Goal: Task Accomplishment & Management: Manage account settings

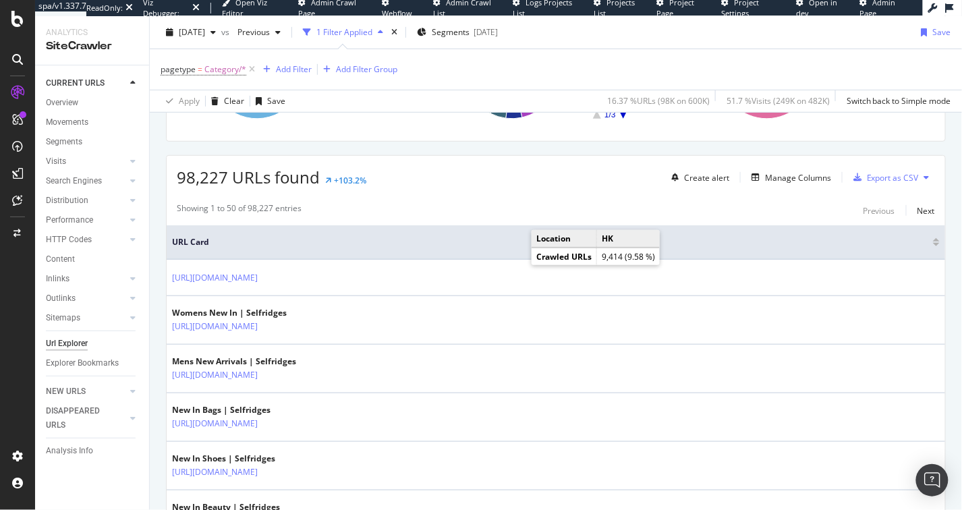
scroll to position [204, 0]
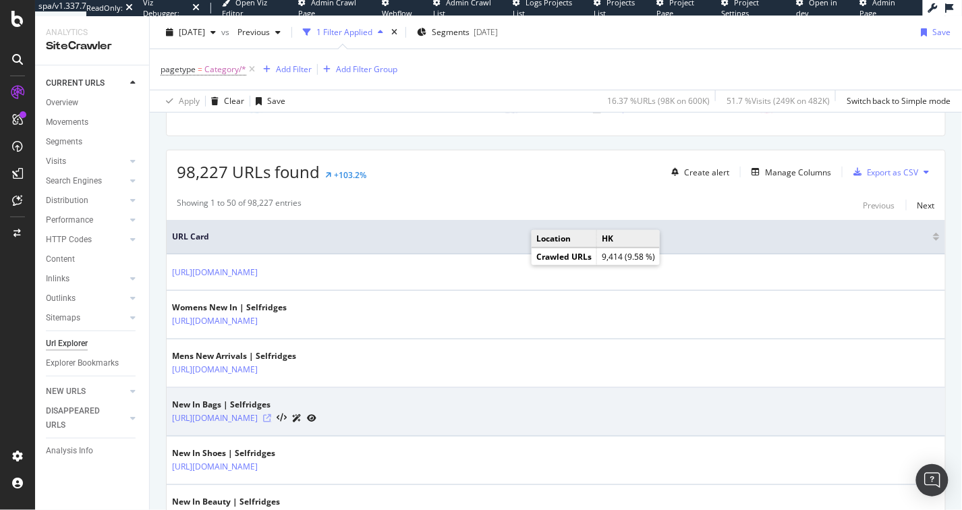
click at [271, 418] on icon at bounding box center [267, 418] width 8 height 8
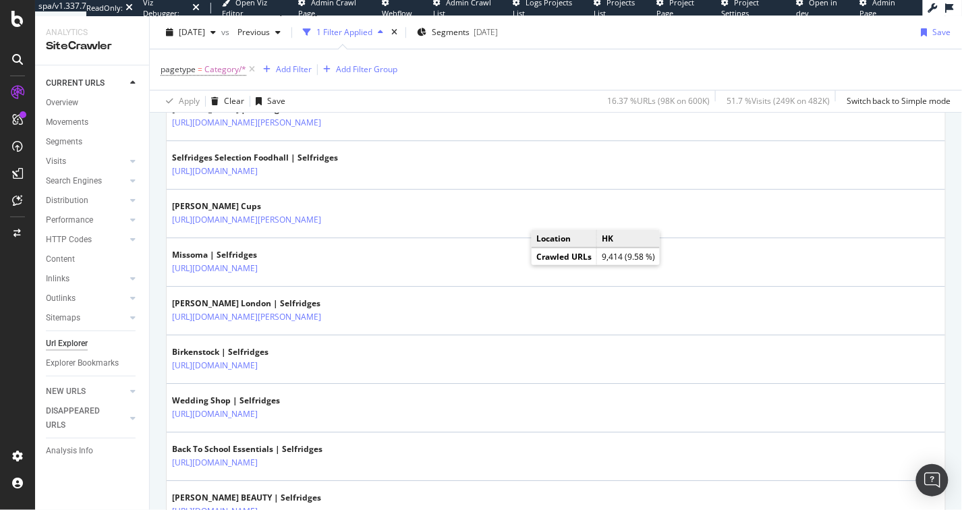
scroll to position [0, 0]
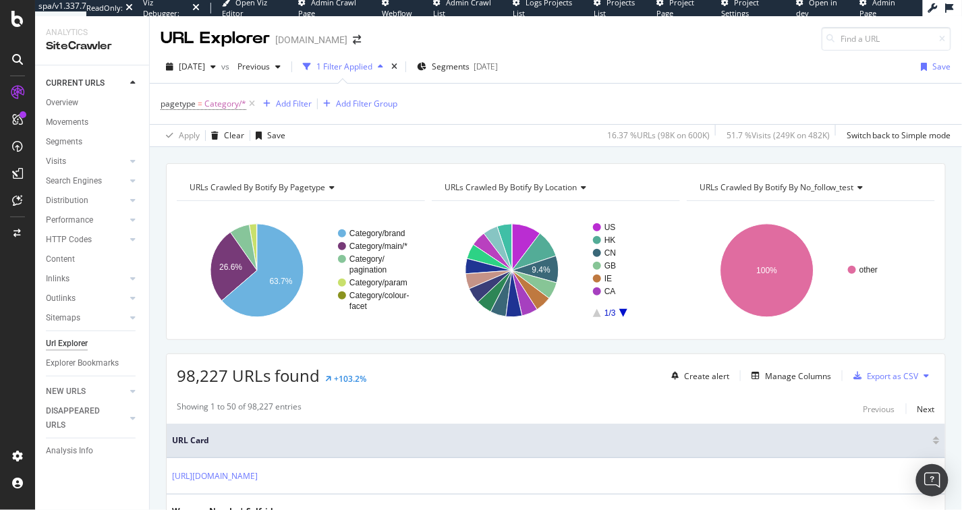
click at [786, 190] on span "URLs Crawled By Botify By no_follow_test" at bounding box center [777, 187] width 155 height 11
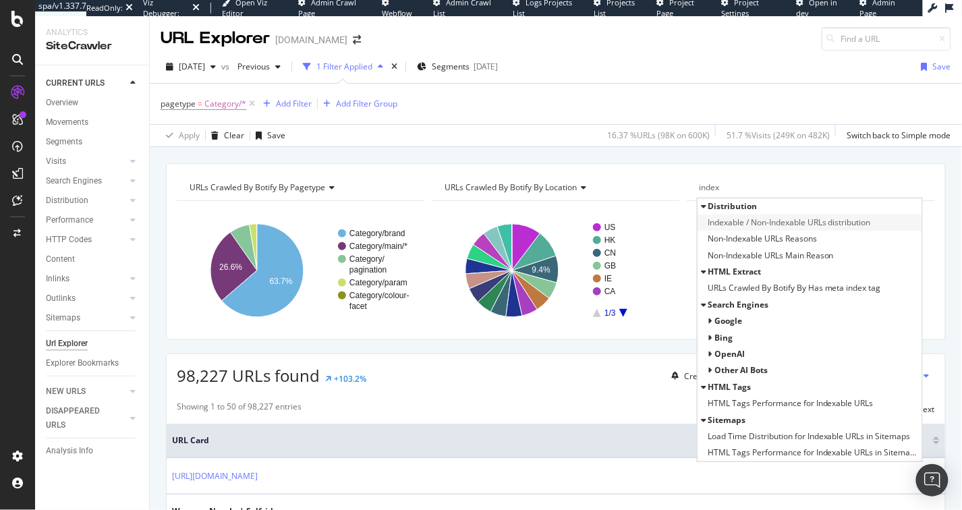
type input "index"
click at [828, 228] on span "Indexable / Non-Indexable URLs distribution" at bounding box center [789, 222] width 163 height 13
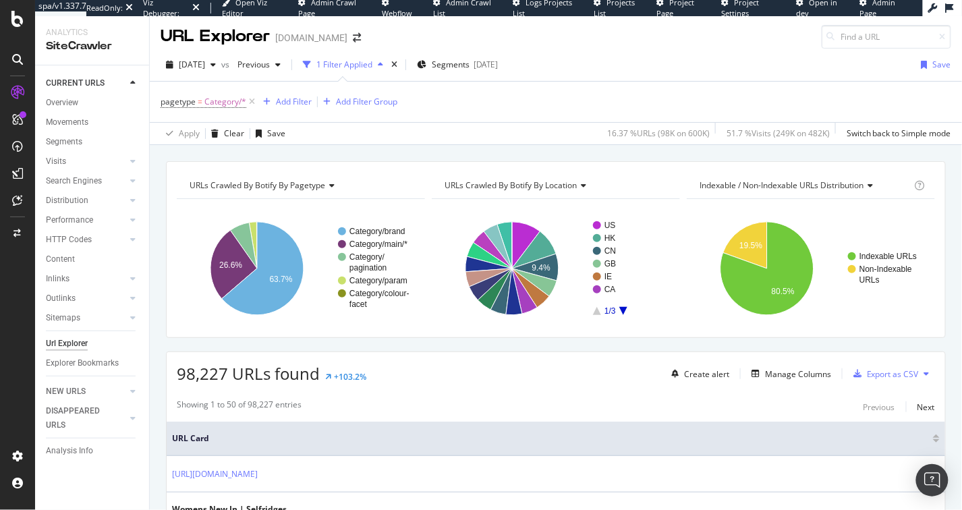
scroll to position [3, 0]
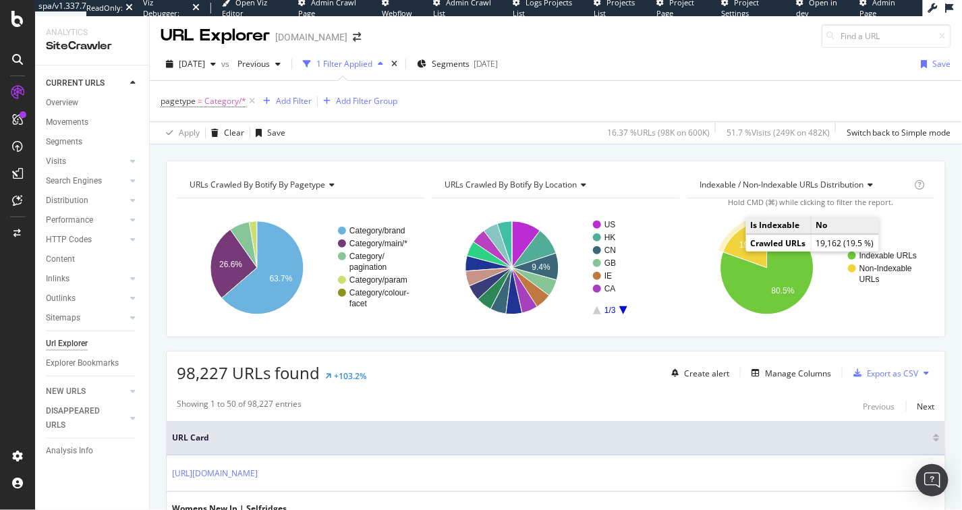
click at [740, 247] on text "19.5%" at bounding box center [751, 244] width 23 height 9
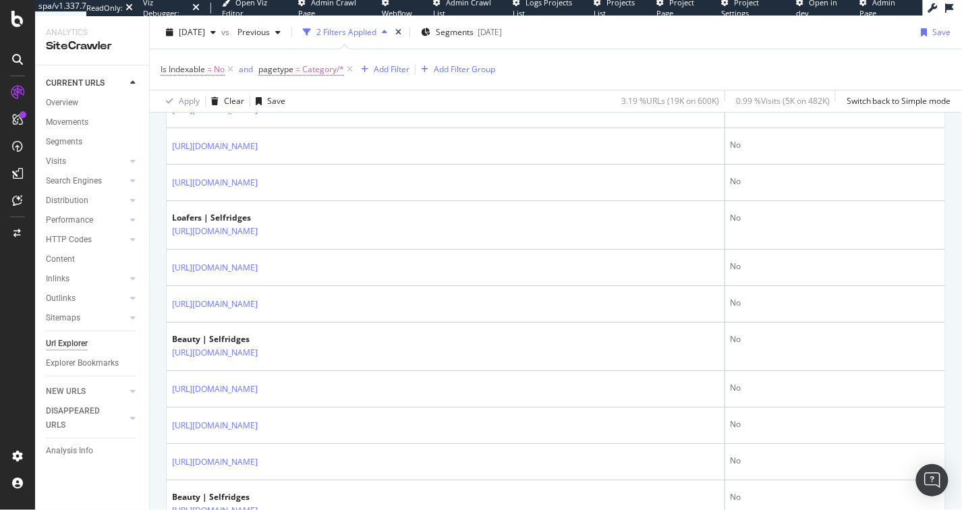
scroll to position [1298, 0]
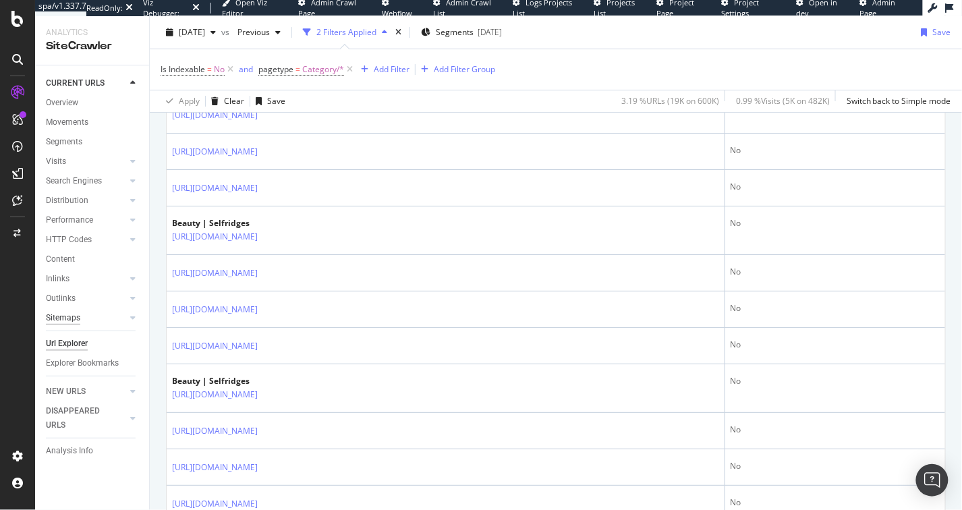
click at [65, 315] on div "Sitemaps" at bounding box center [63, 318] width 34 height 14
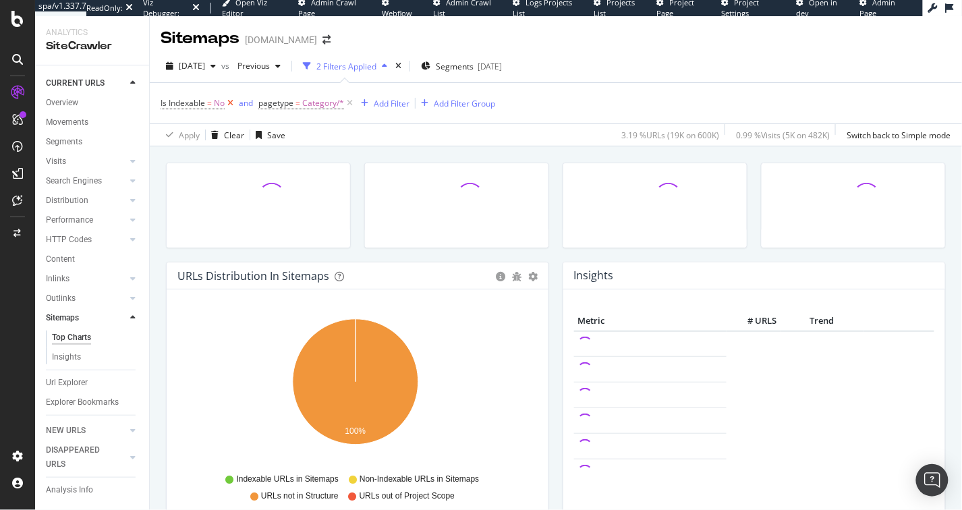
click at [233, 105] on icon at bounding box center [230, 103] width 11 height 13
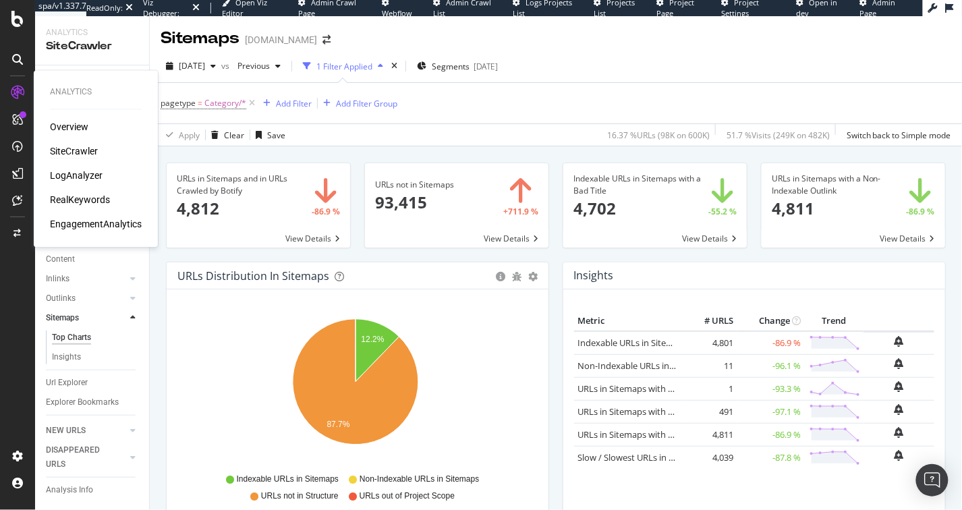
click at [70, 152] on div "SiteCrawler" at bounding box center [74, 151] width 48 height 13
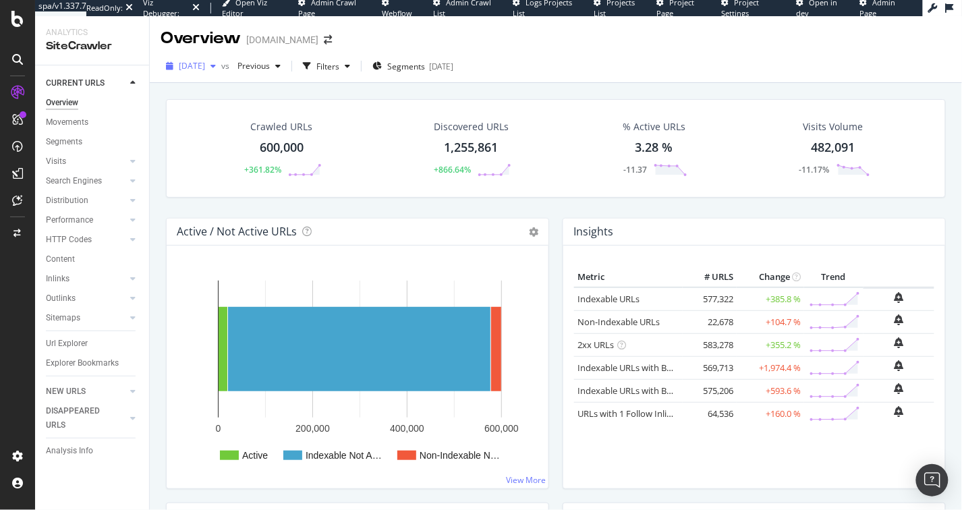
click at [205, 62] on span "[DATE]" at bounding box center [192, 65] width 26 height 11
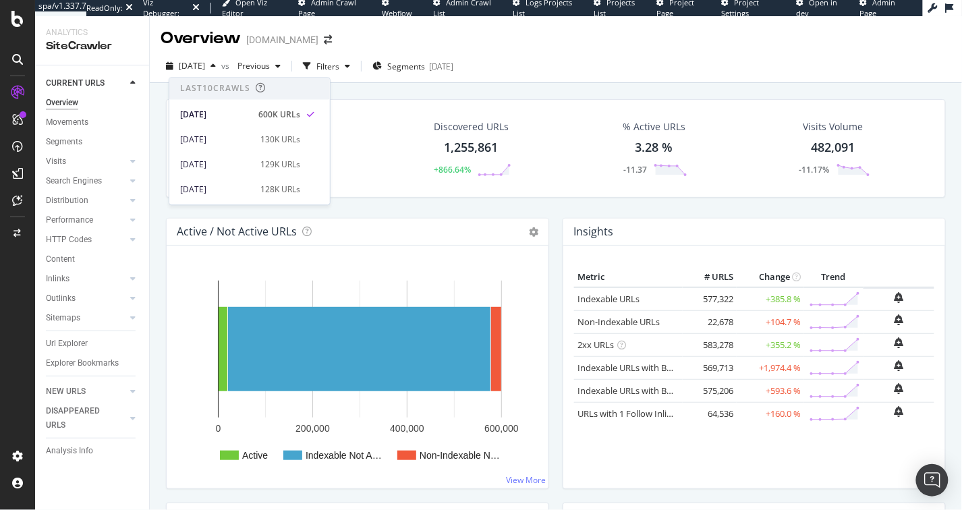
click at [414, 200] on div "Crawled URLs 600,000 +361.82% Discovered URLs 1,255,861 +866.64% % Active URLs …" at bounding box center [556, 158] width 794 height 119
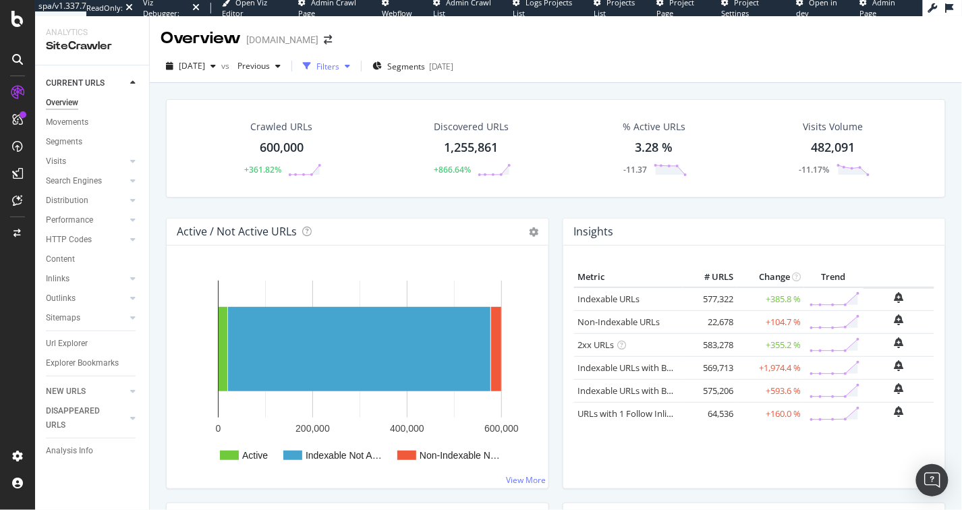
click at [356, 66] on div "button" at bounding box center [347, 66] width 16 height 8
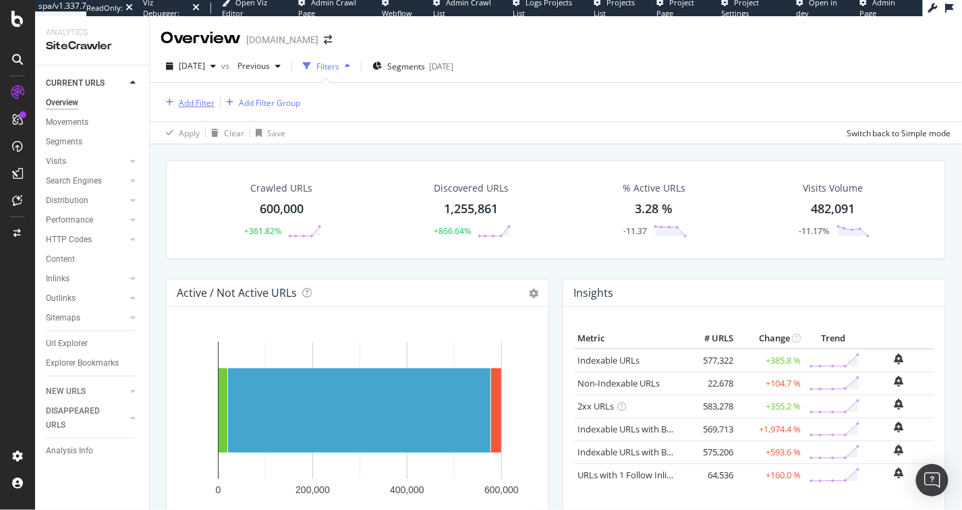
click at [208, 104] on div "Add Filter" at bounding box center [197, 102] width 36 height 11
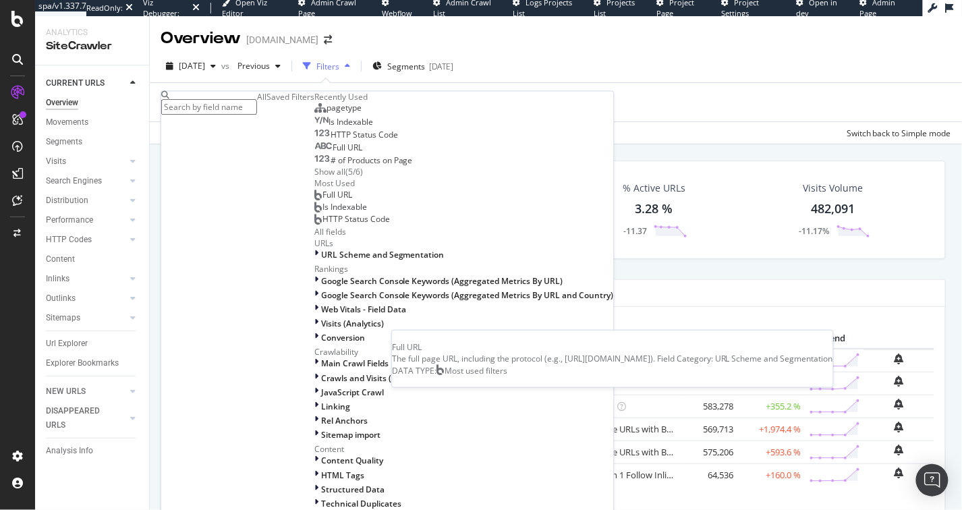
click at [323, 200] on span "Full URL" at bounding box center [338, 194] width 30 height 11
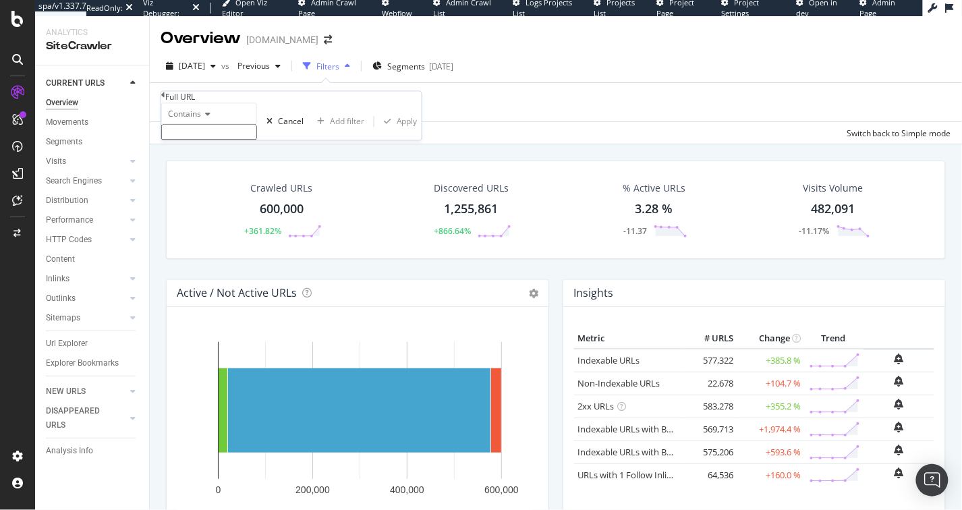
click at [210, 140] on input "text" at bounding box center [209, 133] width 96 height 16
type input "/GB/en/"
click at [397, 132] on div "Apply" at bounding box center [407, 125] width 21 height 11
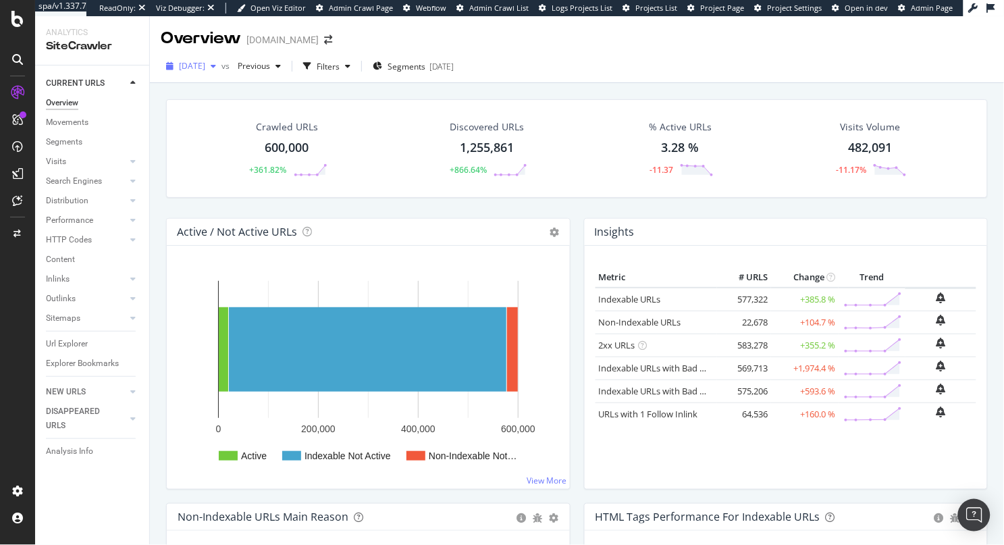
click at [205, 65] on span "[DATE]" at bounding box center [192, 65] width 26 height 11
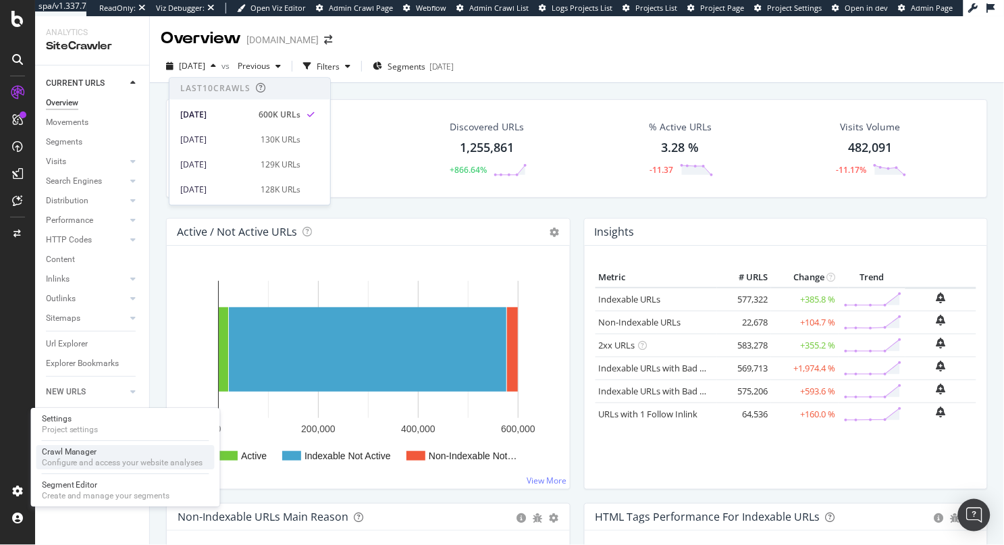
click at [99, 448] on div "Crawl Manager" at bounding box center [122, 451] width 161 height 11
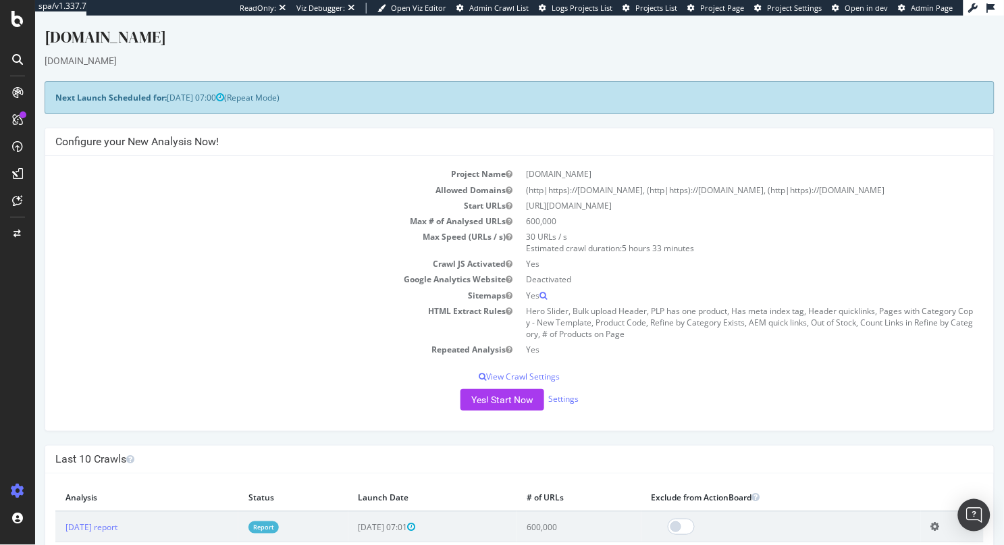
scroll to position [5, 0]
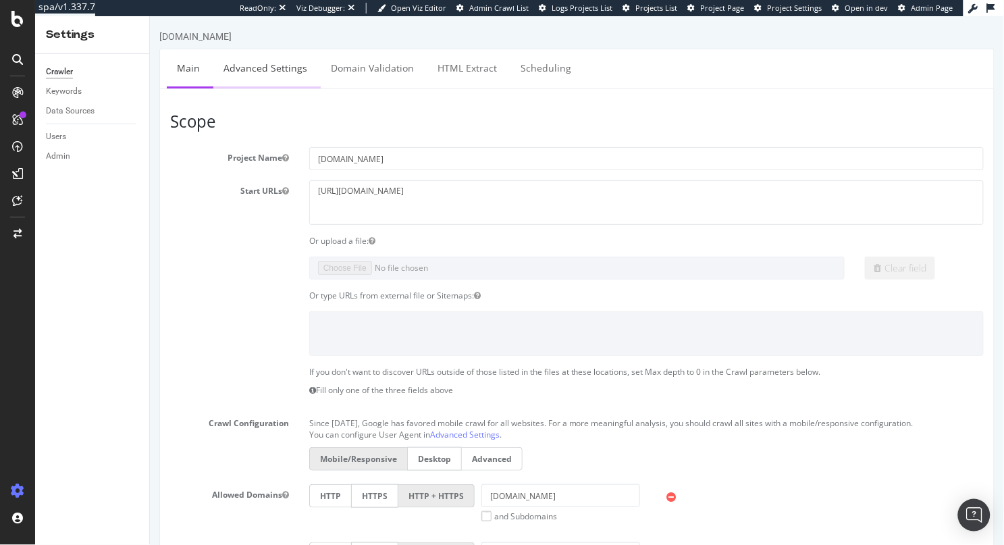
click at [268, 74] on link "Advanced Settings" at bounding box center [265, 67] width 104 height 37
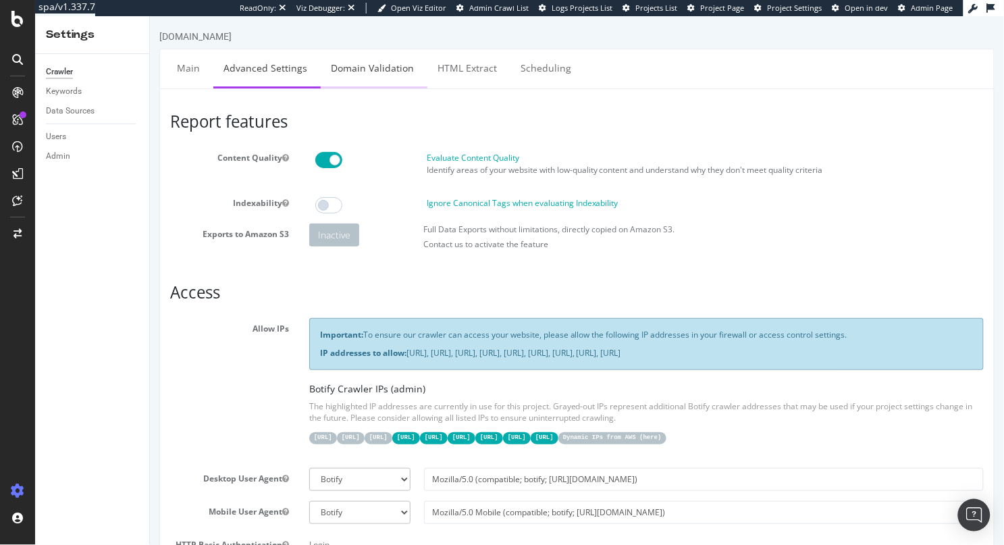
click at [391, 61] on link "Domain Validation" at bounding box center [371, 67] width 103 height 37
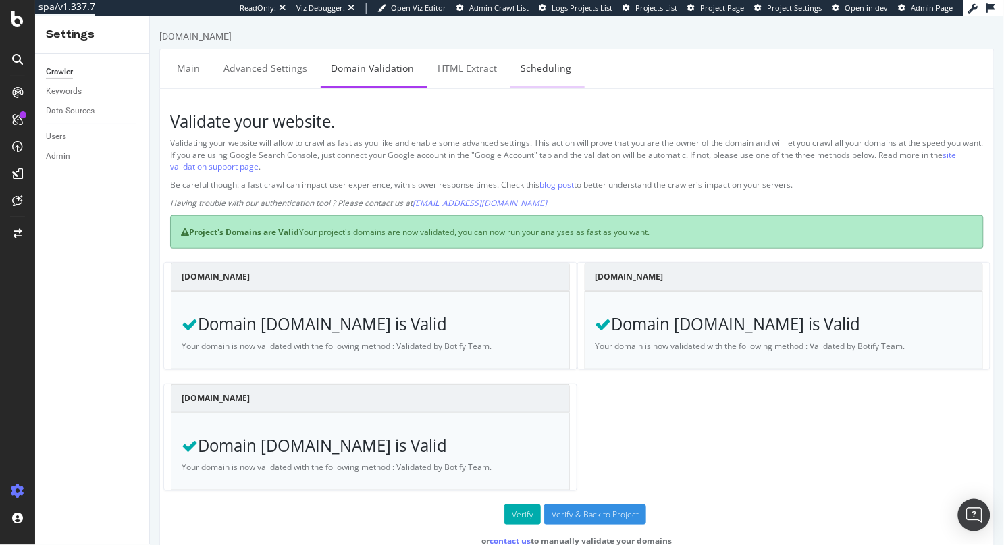
click at [543, 49] on link "Scheduling" at bounding box center [545, 67] width 71 height 37
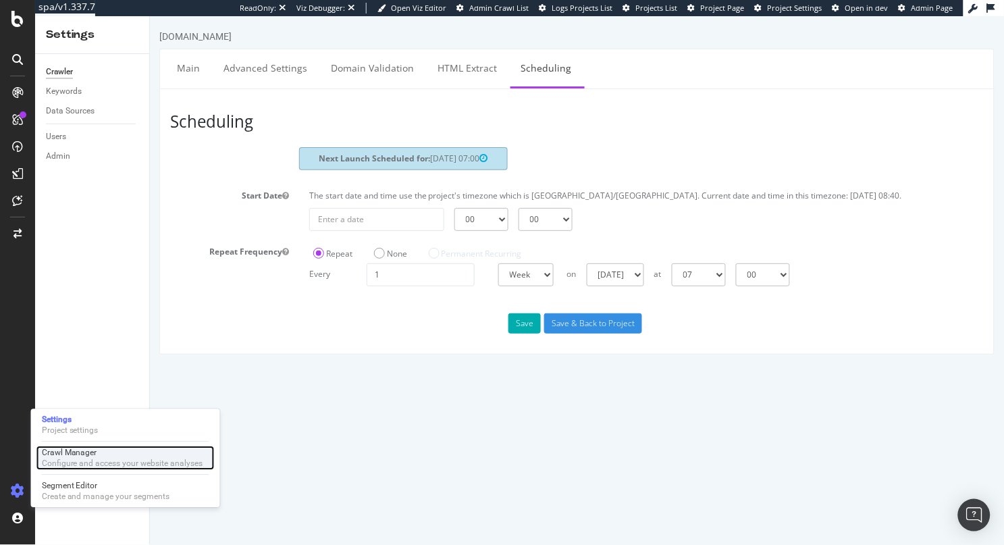
click at [111, 453] on div "Crawl Manager" at bounding box center [122, 452] width 161 height 11
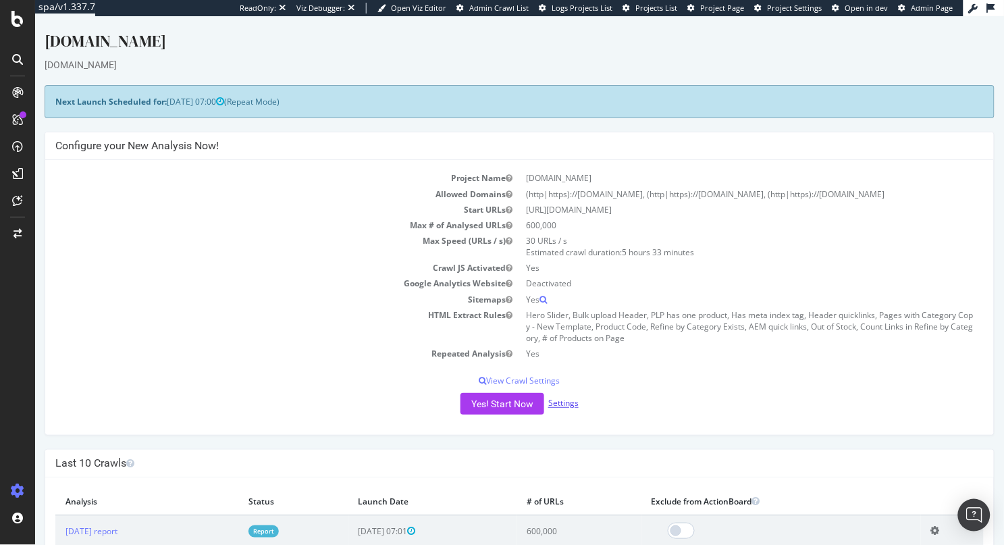
click at [551, 400] on link "Settings" at bounding box center [562, 402] width 30 height 11
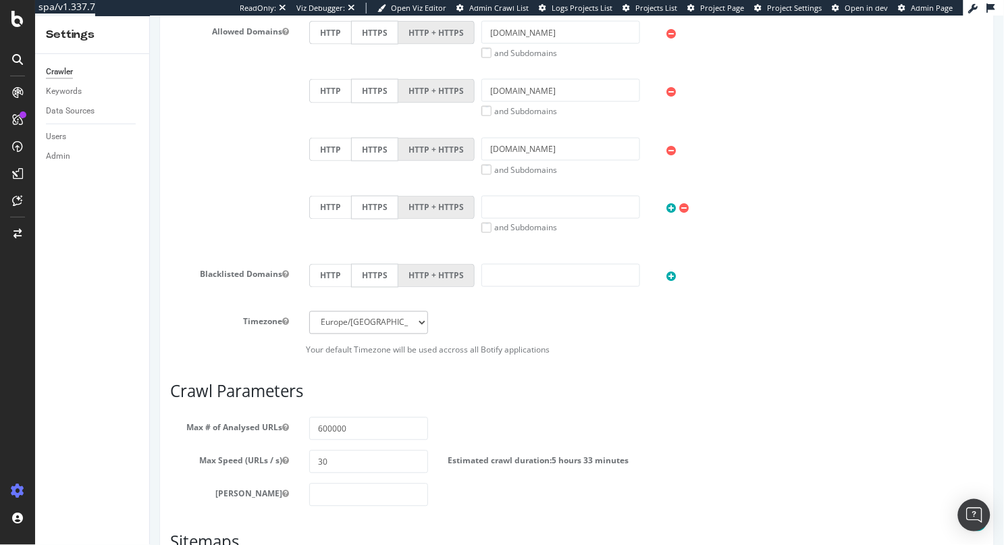
scroll to position [493, 0]
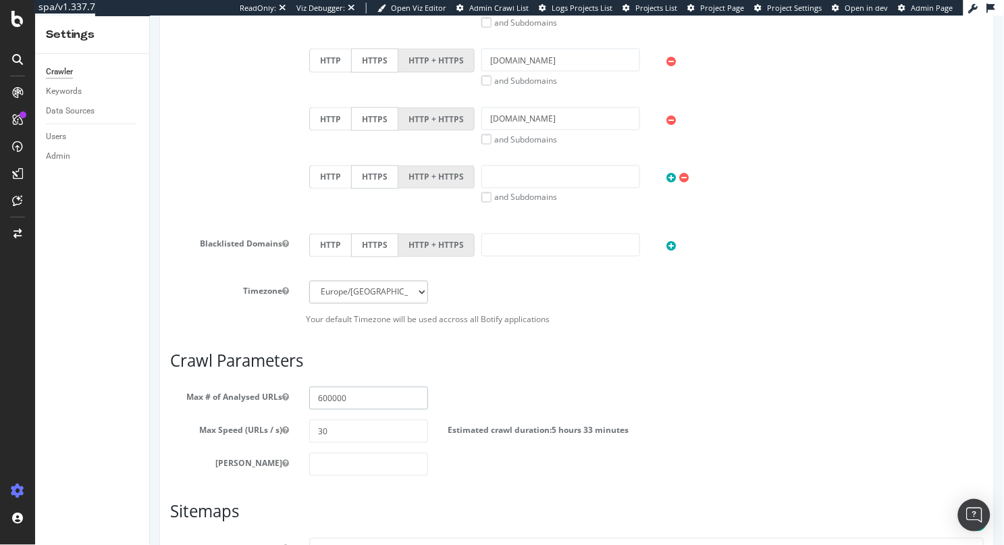
click at [323, 396] on input "600000" at bounding box center [367, 397] width 119 height 23
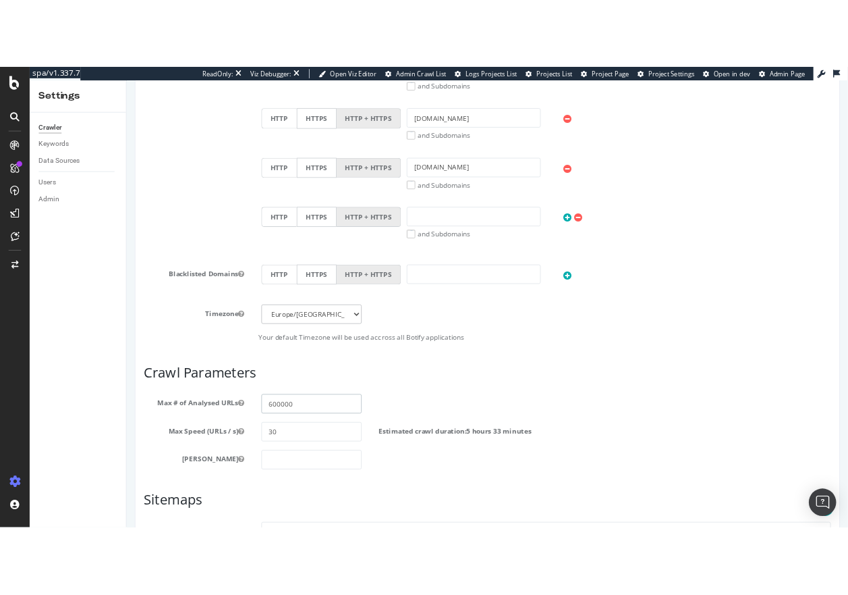
scroll to position [505, 0]
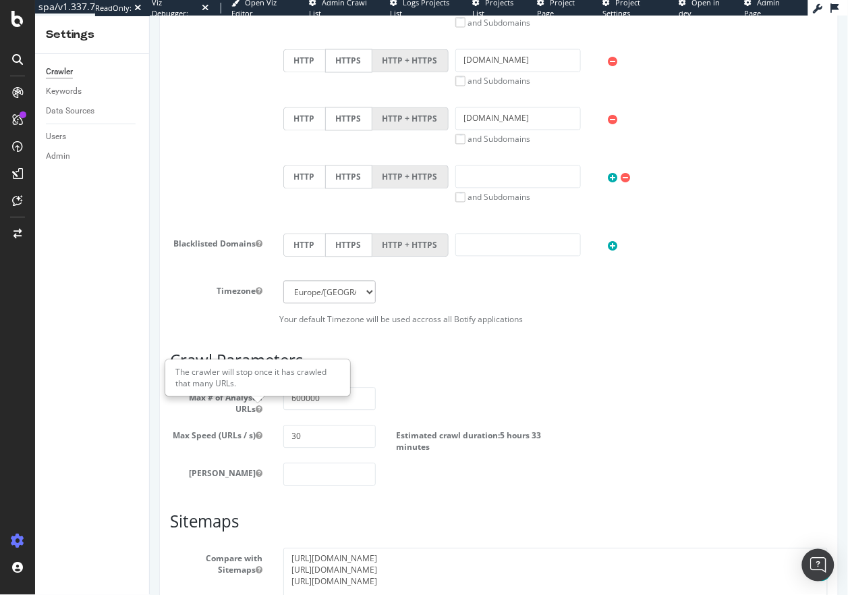
click at [189, 163] on div "Allowed Domains HTTP HTTPS HTTP + HTTPS www.selfridges.com and Subdomains User …" at bounding box center [498, 106] width 678 height 233
click at [576, 384] on article "Crawl Parameters Max # of Analysed URLs 600000 Max Speed (URLs / s) 30 Estimate…" at bounding box center [498, 419] width 658 height 134
